Goal: Find contact information: Find contact information

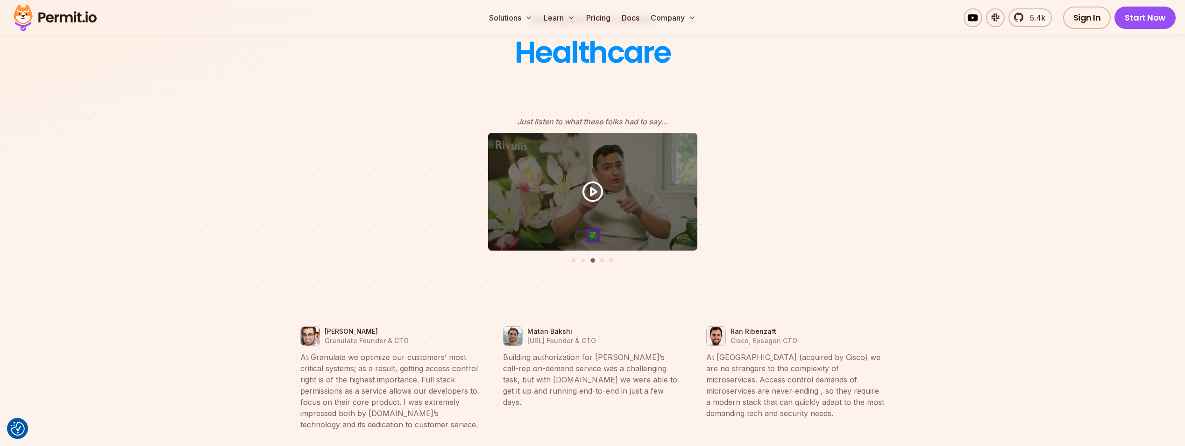
scroll to position [3970, 0]
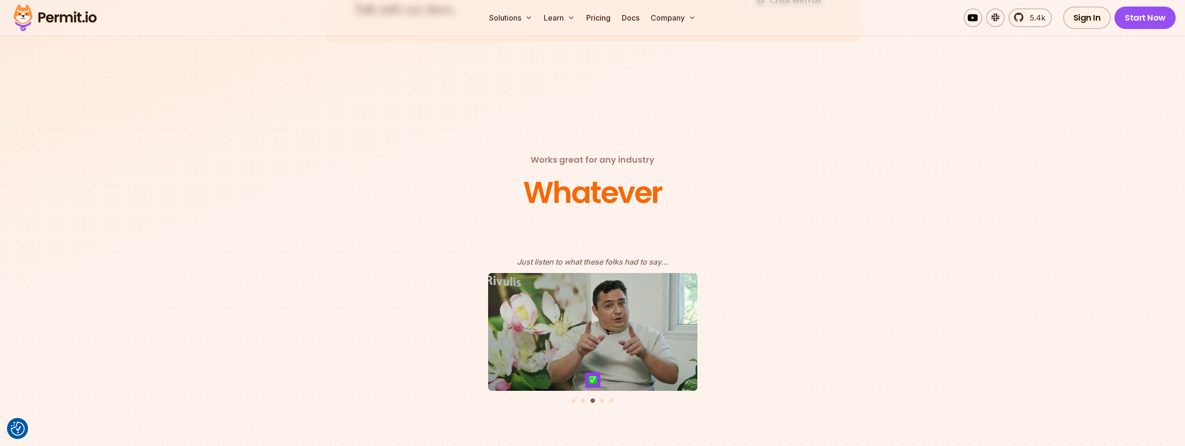
click at [602, 318] on icon "3 of 5" at bounding box center [593, 332] width 28 height 28
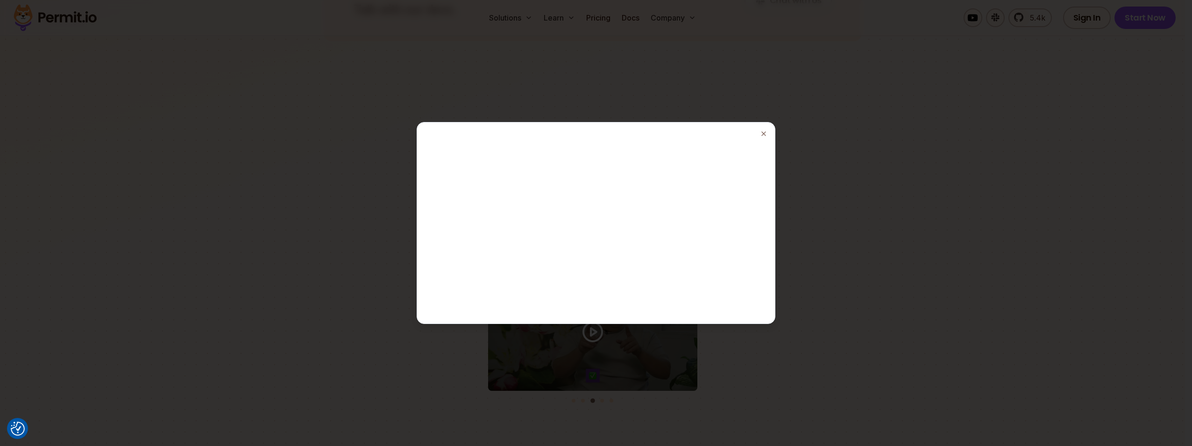
click at [857, 171] on div at bounding box center [596, 223] width 1192 height 446
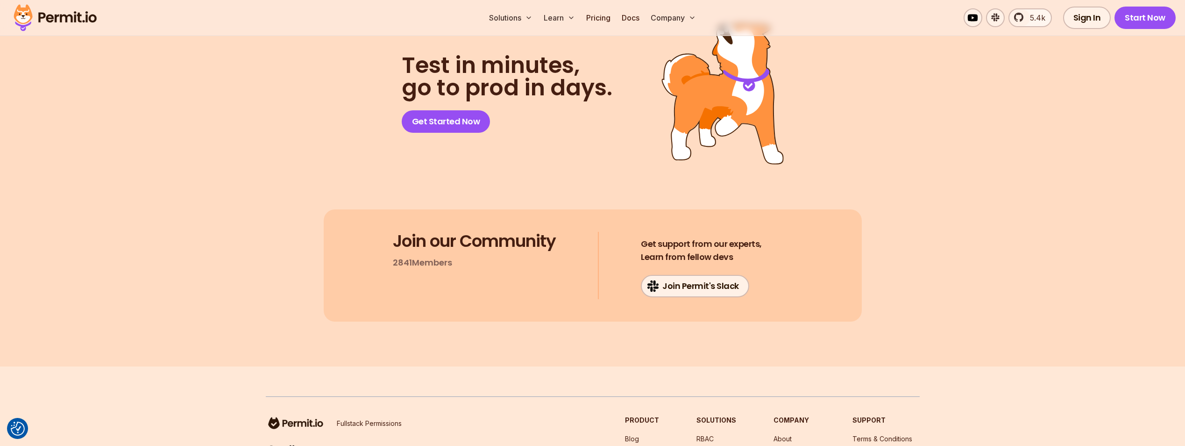
scroll to position [4983, 0]
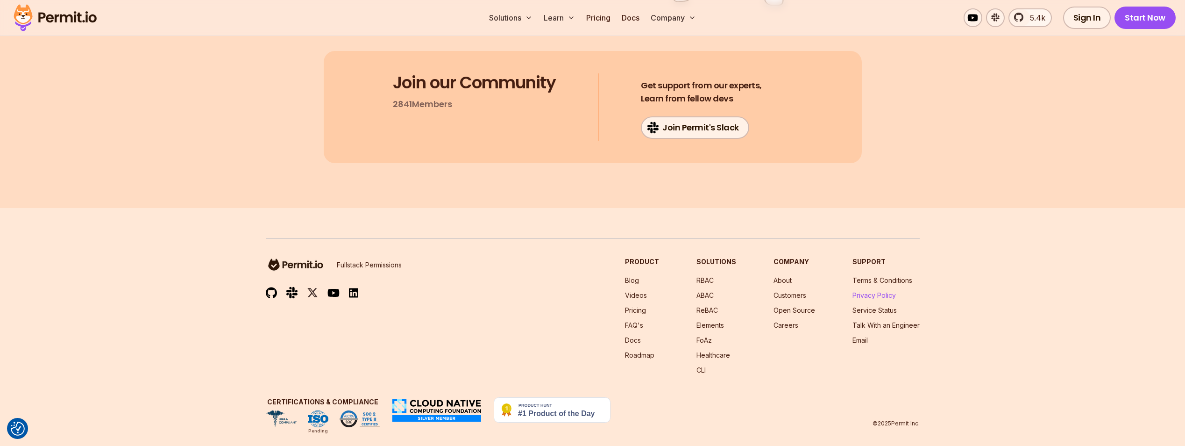
click at [873, 291] on link "Privacy Policy" at bounding box center [873, 295] width 43 height 8
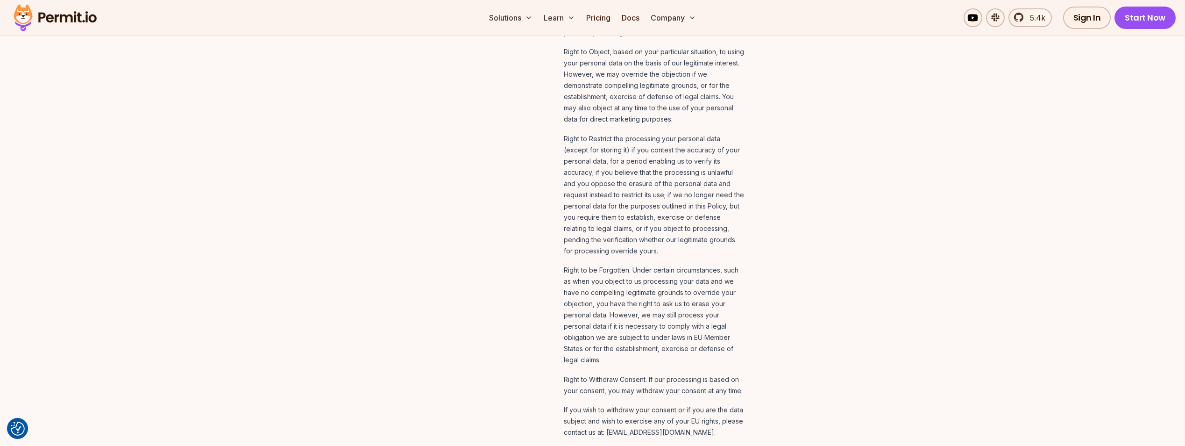
scroll to position [4359, 0]
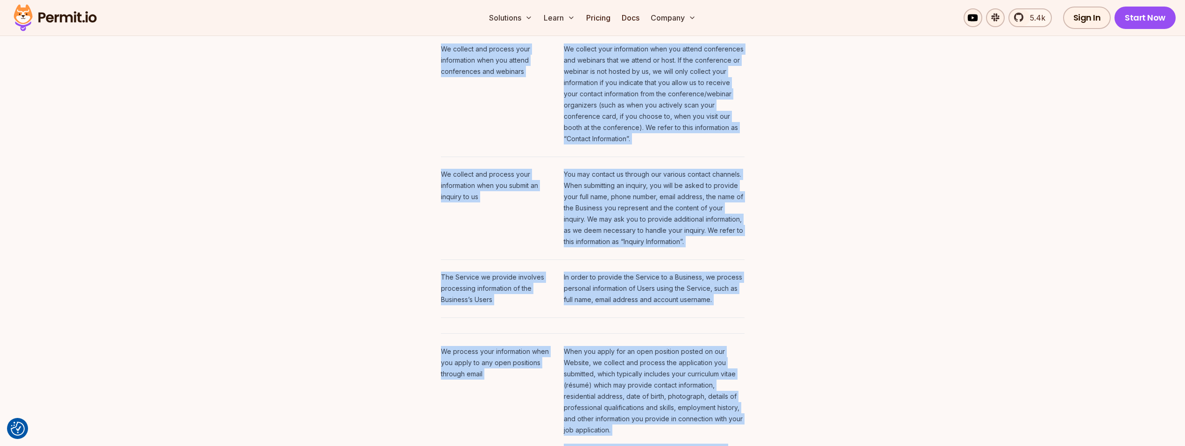
drag, startPoint x: 678, startPoint y: 409, endPoint x: 471, endPoint y: -7, distance: 465.1
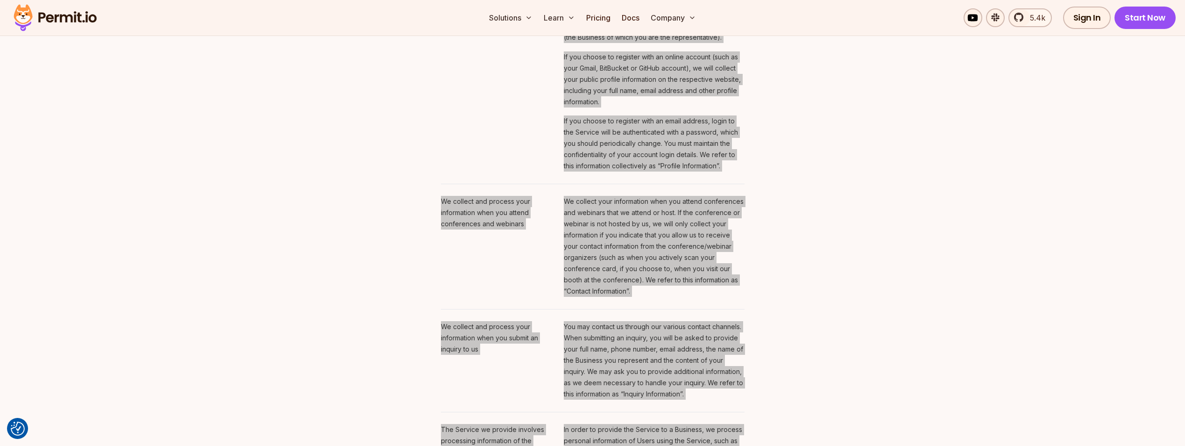
scroll to position [649, 0]
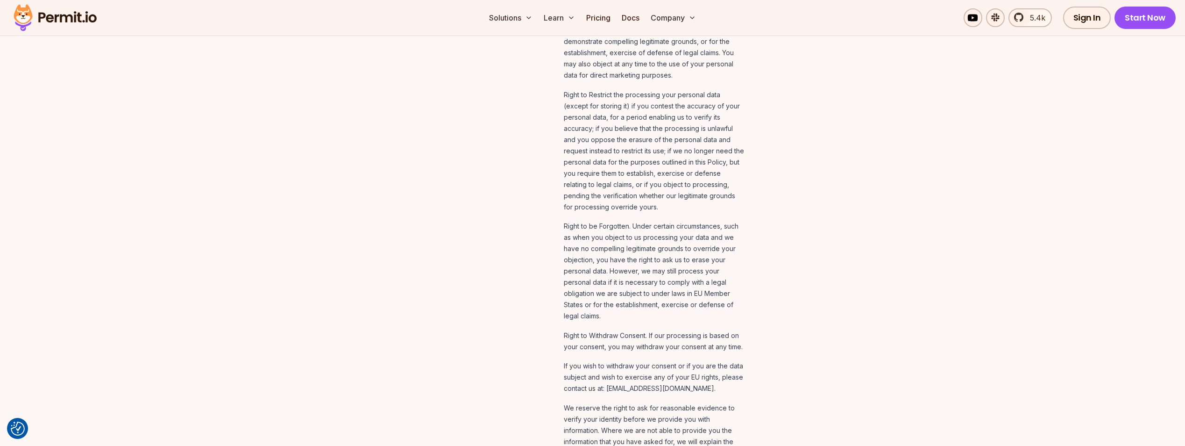
scroll to position [4406, 0]
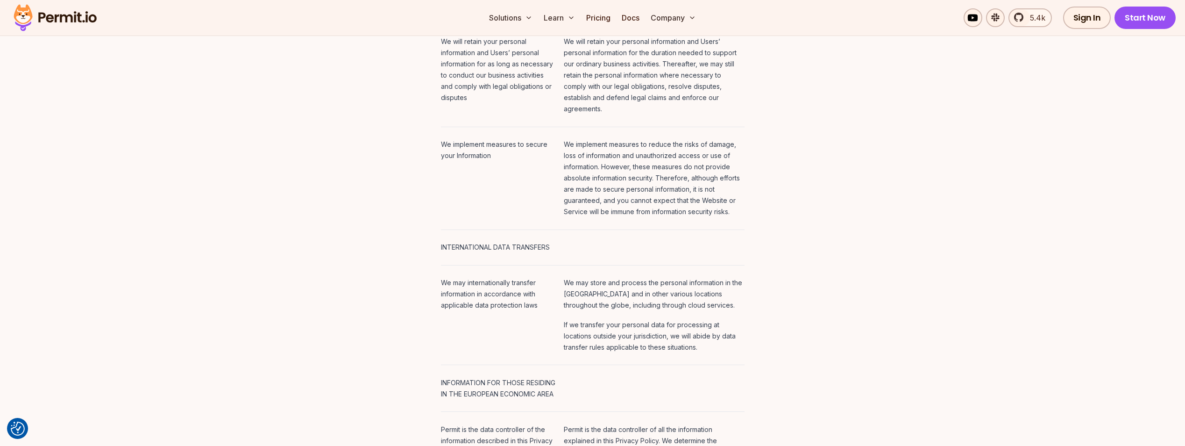
scroll to position [3098, 0]
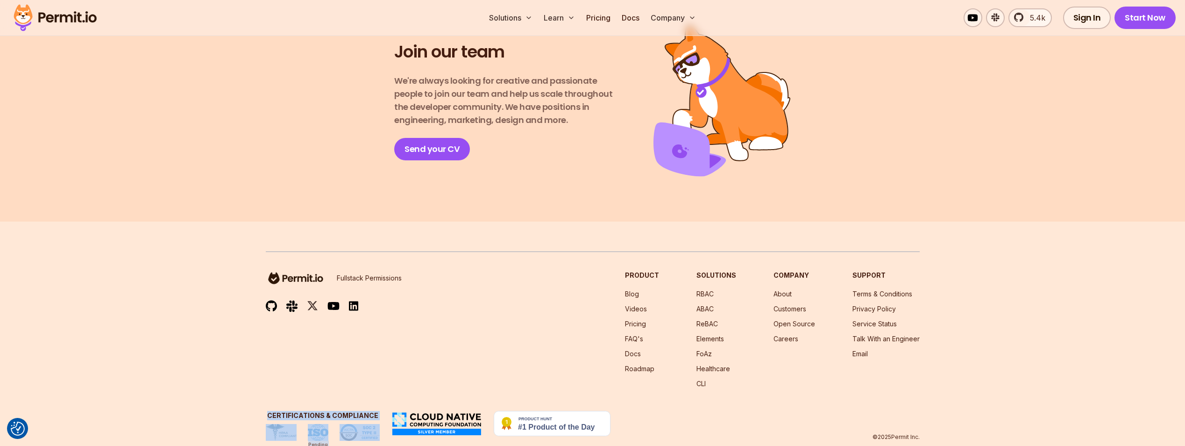
scroll to position [1648, 0]
click at [638, 334] on link "FAQ's" at bounding box center [634, 338] width 18 height 8
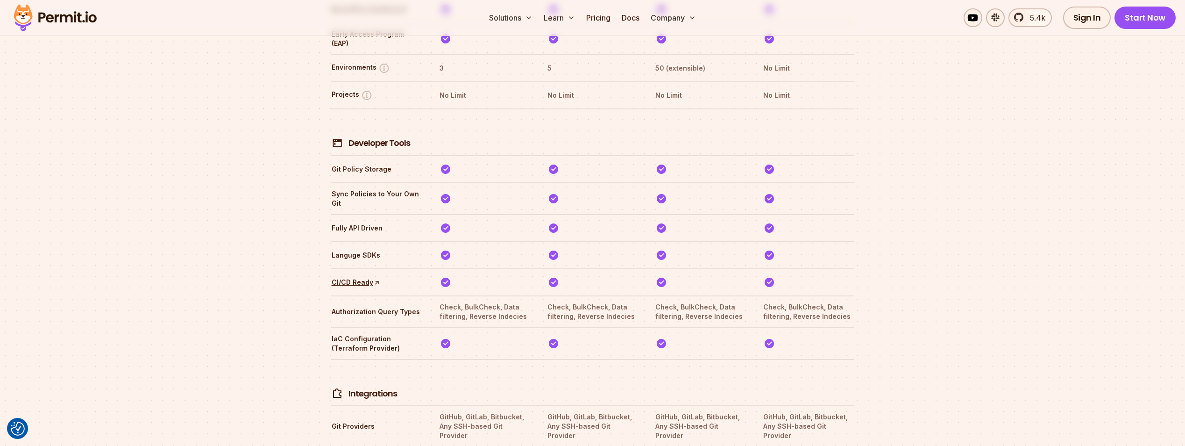
scroll to position [3500, 0]
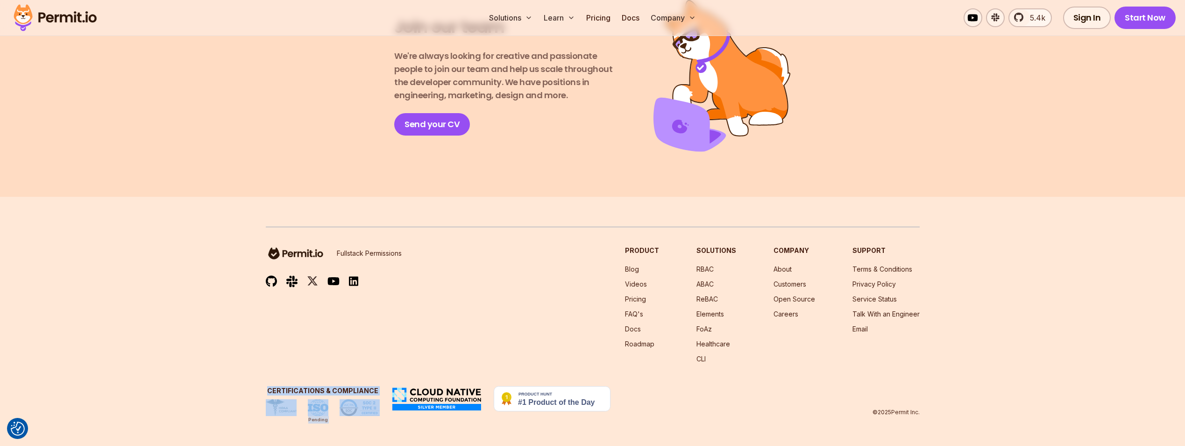
scroll to position [1648, 0]
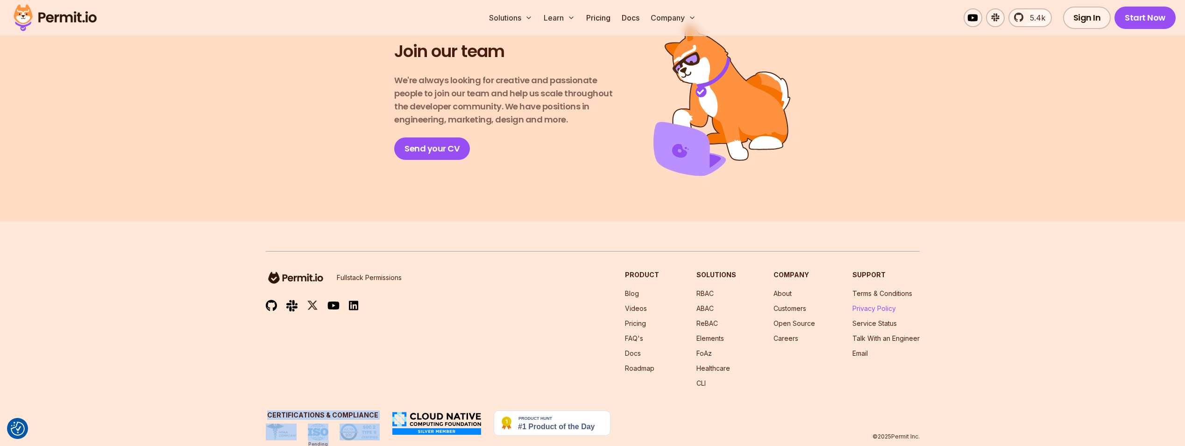
click at [885, 304] on link "Privacy Policy" at bounding box center [873, 308] width 43 height 8
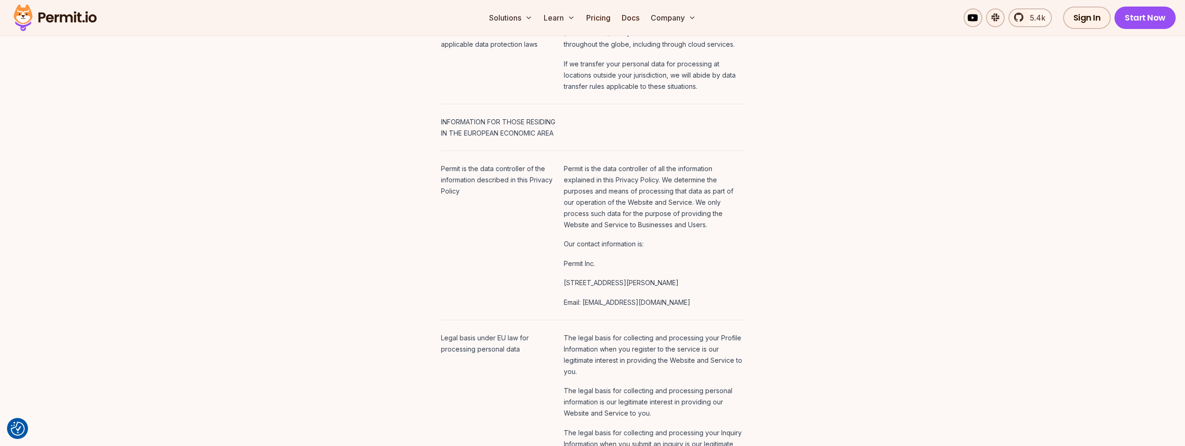
scroll to position [3316, 0]
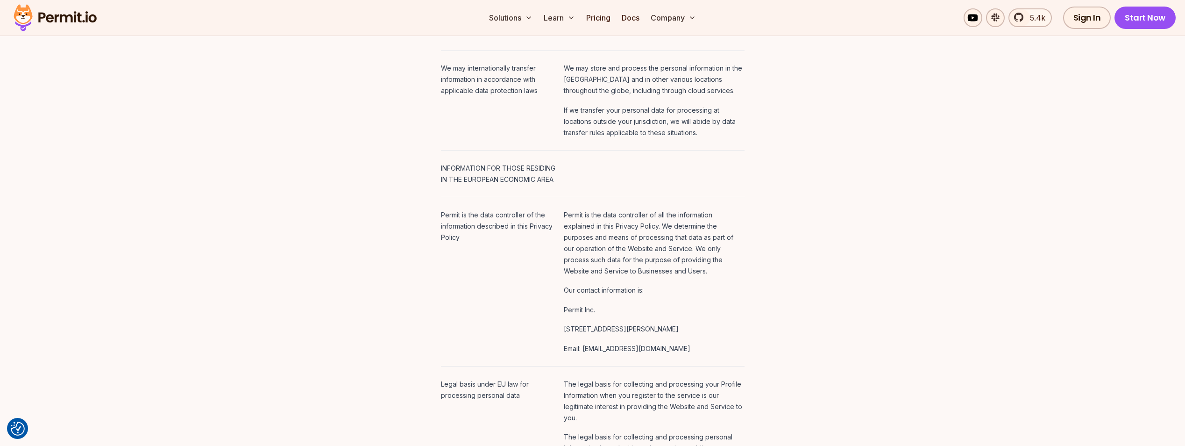
drag, startPoint x: 556, startPoint y: 199, endPoint x: 716, endPoint y: 241, distance: 166.1
click at [716, 241] on td "Permit is the data controller of all the information explained in this Privacy …" at bounding box center [652, 281] width 184 height 169
copy td "Our contact information is: Permit Inc. [STREET_ADDRESS][PERSON_NAME]"
